Goal: Find specific page/section: Find specific page/section

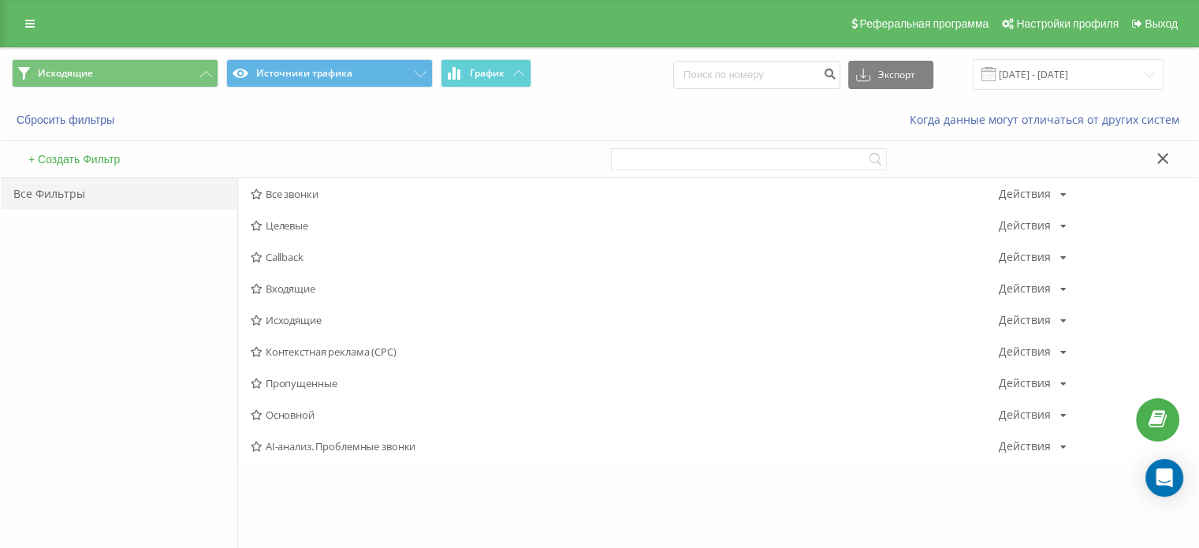
click at [334, 292] on span "Входящие" at bounding box center [625, 288] width 748 height 11
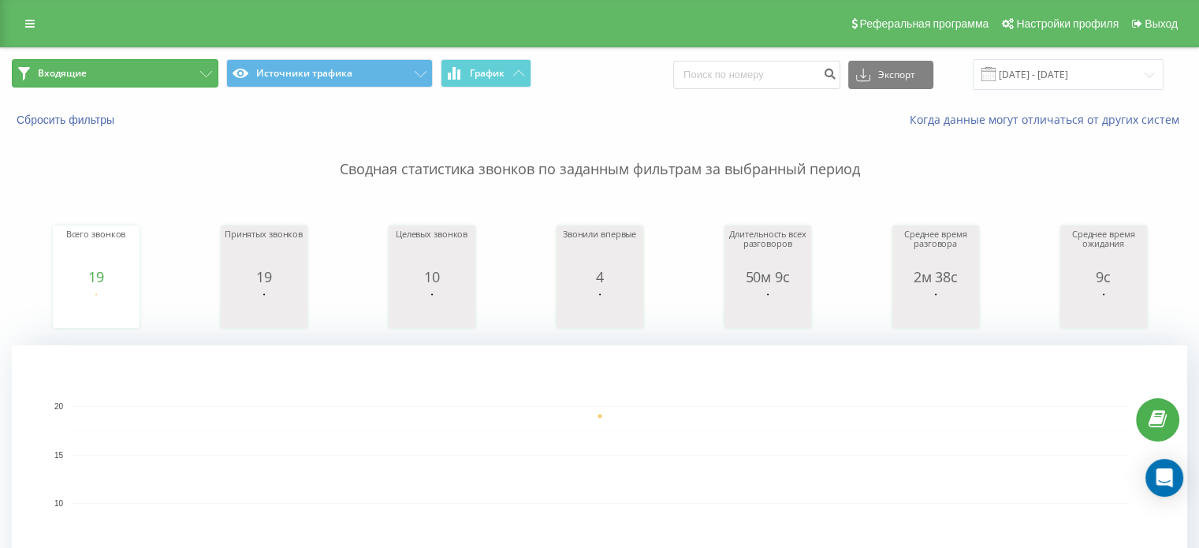
click at [88, 76] on button "Входящие" at bounding box center [115, 73] width 207 height 28
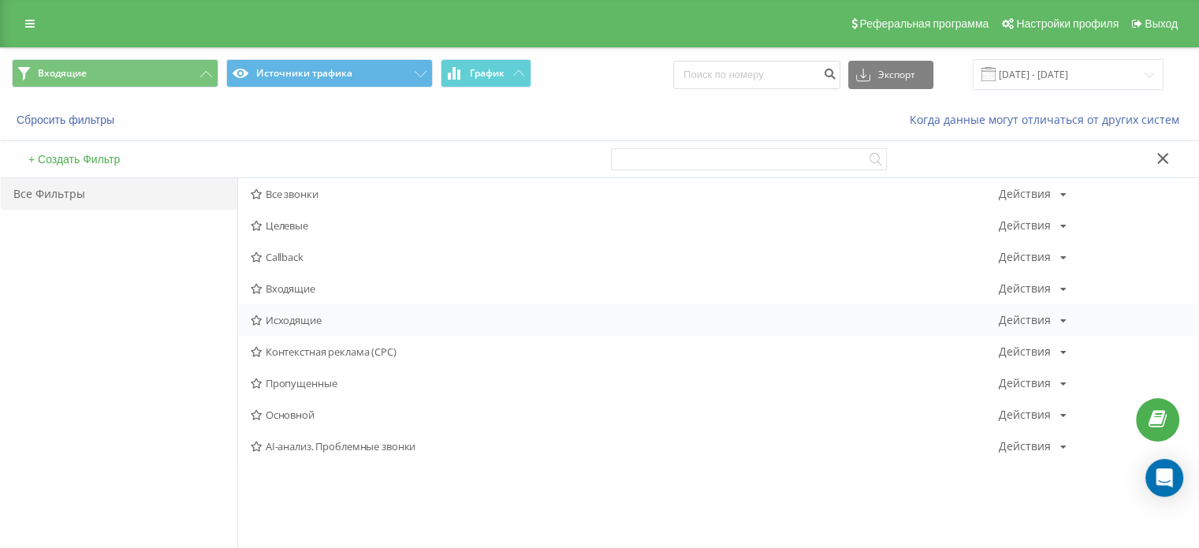
click at [274, 332] on div "Исходящие Действия Редактировать Копировать Удалить По умолчанию Поделиться" at bounding box center [718, 320] width 960 height 32
click at [304, 307] on div "Исходящие Действия Редактировать Копировать Удалить По умолчанию Поделиться" at bounding box center [718, 320] width 960 height 32
click at [306, 321] on span "Исходящие" at bounding box center [625, 320] width 748 height 11
